Goal: Task Accomplishment & Management: Manage account settings

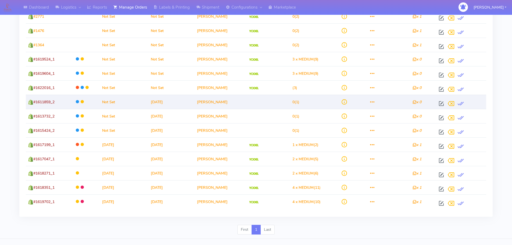
scroll to position [86, 0]
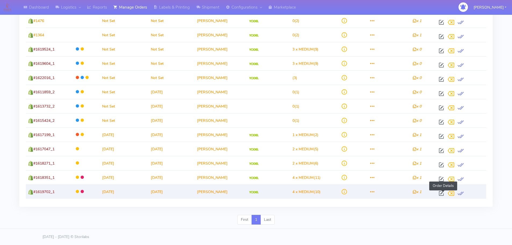
click at [442, 194] on span at bounding box center [441, 194] width 10 height 5
select select "5"
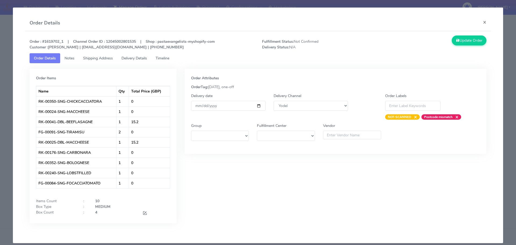
click at [511, 86] on modal-container "Order Details × Order : #1619702_1 | Channel Order ID : 12045002801535 | Shop :…" at bounding box center [258, 122] width 516 height 245
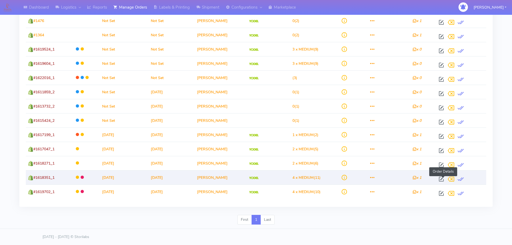
click at [442, 179] on span at bounding box center [441, 180] width 10 height 5
select select "5"
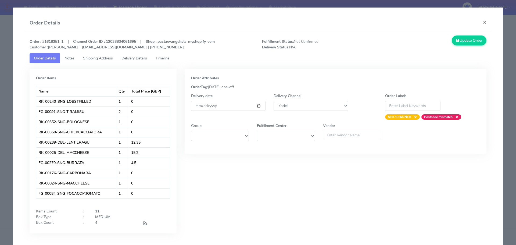
click at [506, 115] on modal-container "Order Details × Order : #1618351_1 | Channel Order ID : 12038834061695 | Shop :…" at bounding box center [258, 122] width 516 height 245
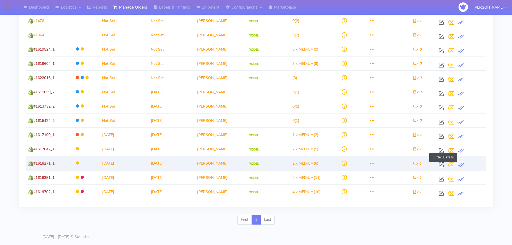
click at [443, 164] on span at bounding box center [441, 165] width 10 height 5
select select "5"
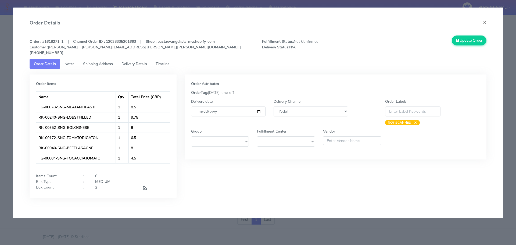
click at [503, 144] on modal-container "Order Details × Order : #1618271_1 | Channel Order ID : 12038335201663 | Shop :…" at bounding box center [258, 122] width 516 height 245
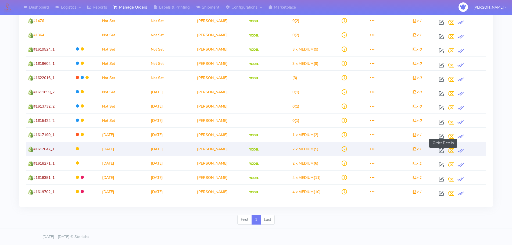
click at [444, 150] on span at bounding box center [441, 151] width 10 height 5
select select "5"
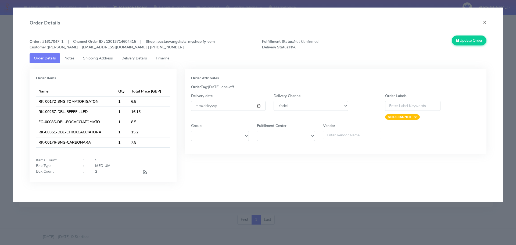
click at [511, 129] on modal-container "Order Details × Order : #1617047_1 | Channel Order ID : 12013714604415 | Shop :…" at bounding box center [258, 122] width 516 height 245
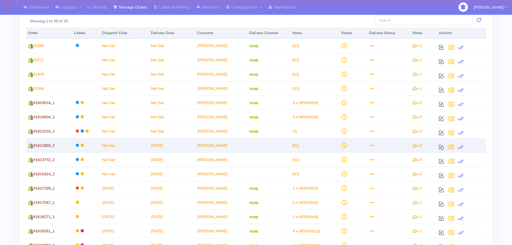
scroll to position [33, 0]
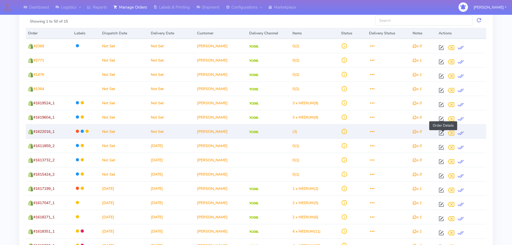
click at [443, 132] on span at bounding box center [441, 134] width 10 height 5
select select "5"
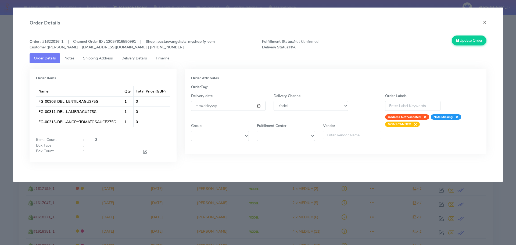
click at [511, 132] on modal-container "Order Details × Order : #1622016_1 | Channel Order ID : 12057616580991 | Shop :…" at bounding box center [258, 122] width 516 height 245
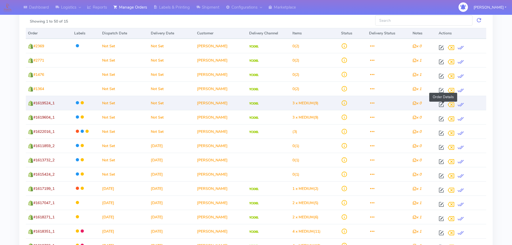
click at [444, 105] on span at bounding box center [441, 105] width 10 height 5
select select "5"
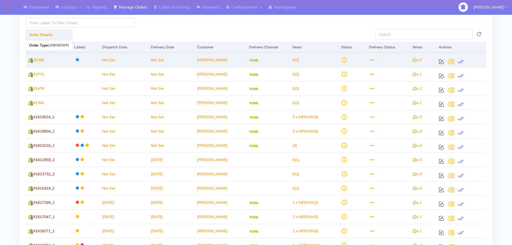
scroll to position [0, 0]
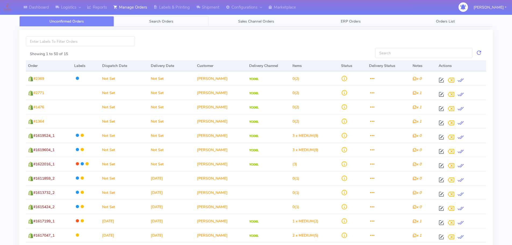
click at [158, 21] on span "Search Orders" at bounding box center [161, 21] width 24 height 5
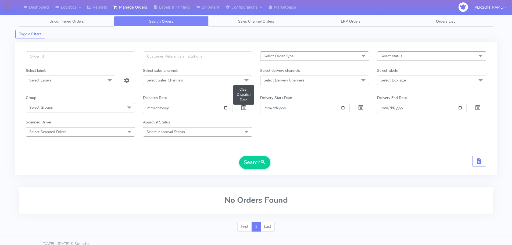
click at [243, 107] on span at bounding box center [243, 108] width 6 height 5
